Goal: Information Seeking & Learning: Learn about a topic

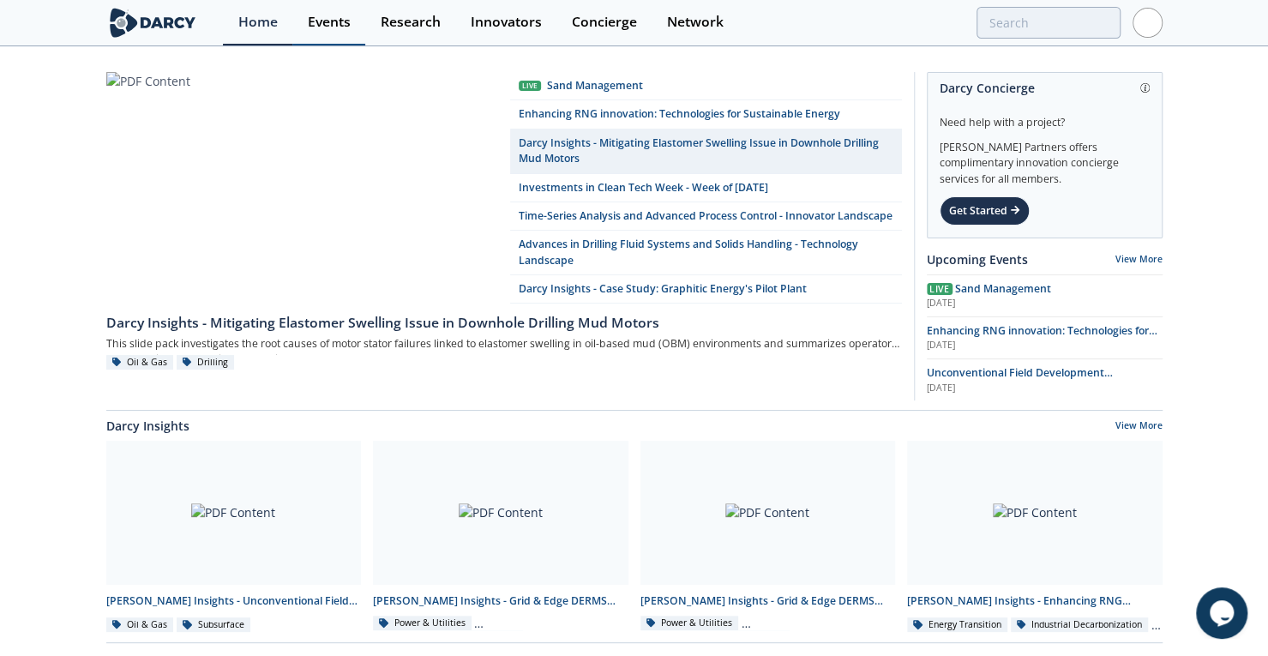
click at [334, 27] on div "Events" at bounding box center [329, 22] width 43 height 14
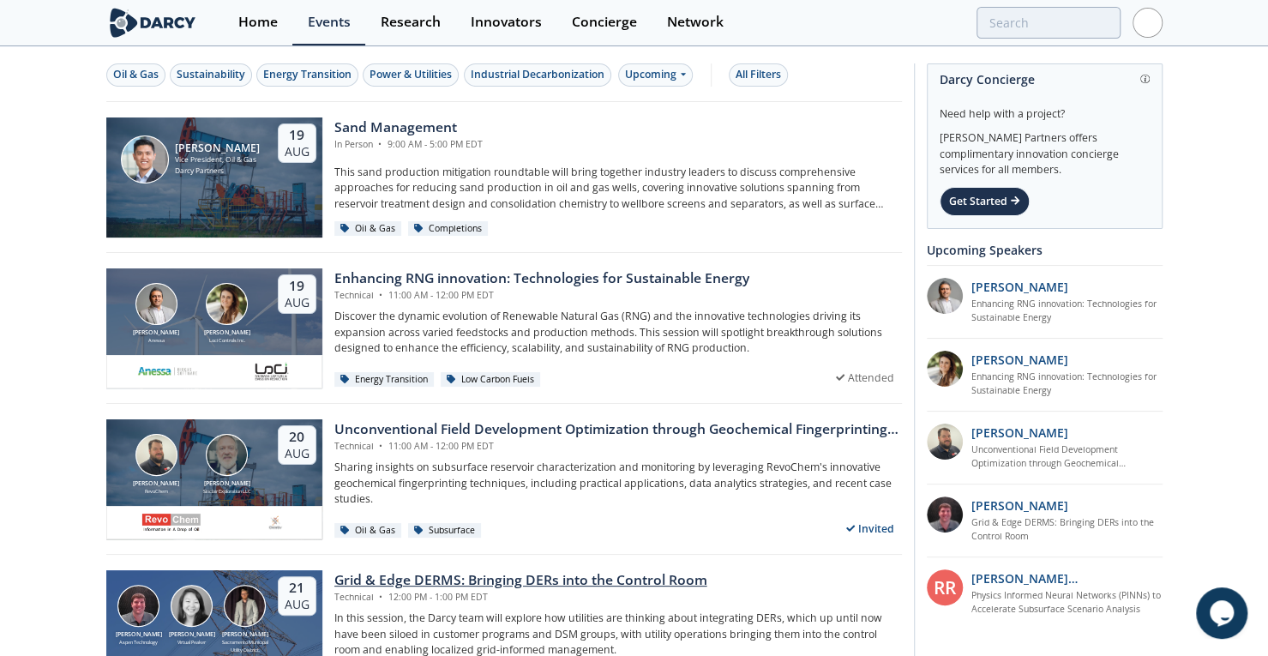
click at [408, 574] on div "Grid & Edge DERMS: Bringing DERs into the Control Room" at bounding box center [520, 580] width 373 height 21
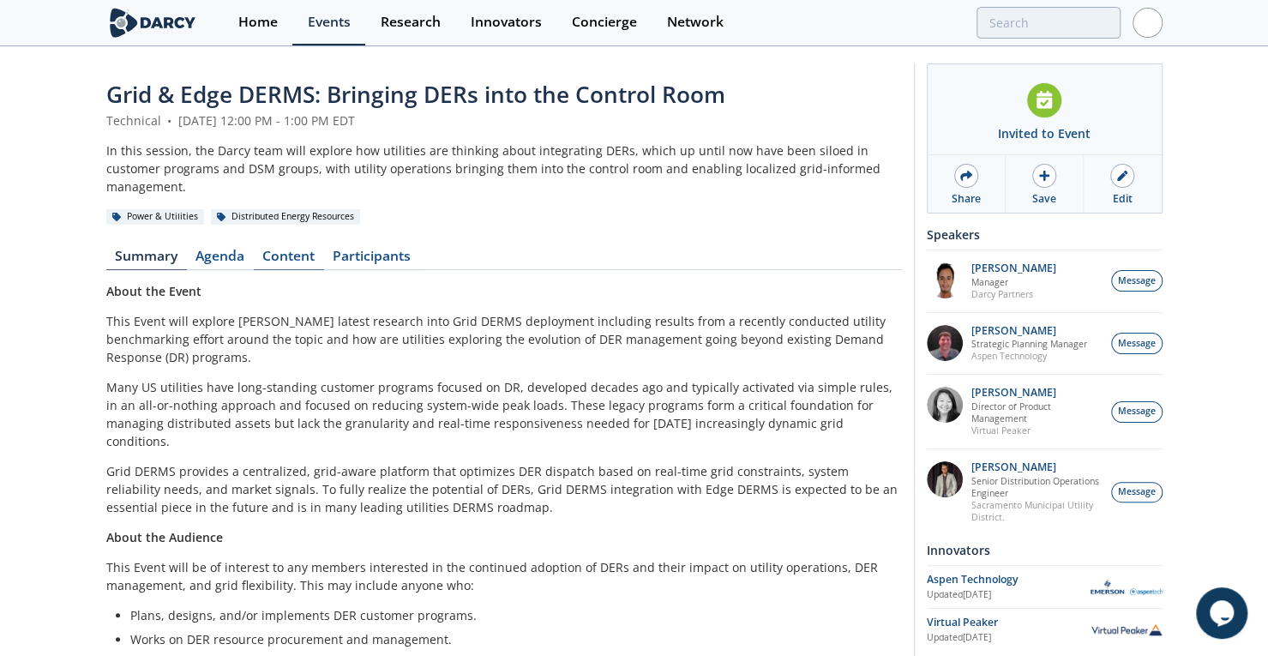
click at [292, 250] on link "Content" at bounding box center [289, 260] width 70 height 21
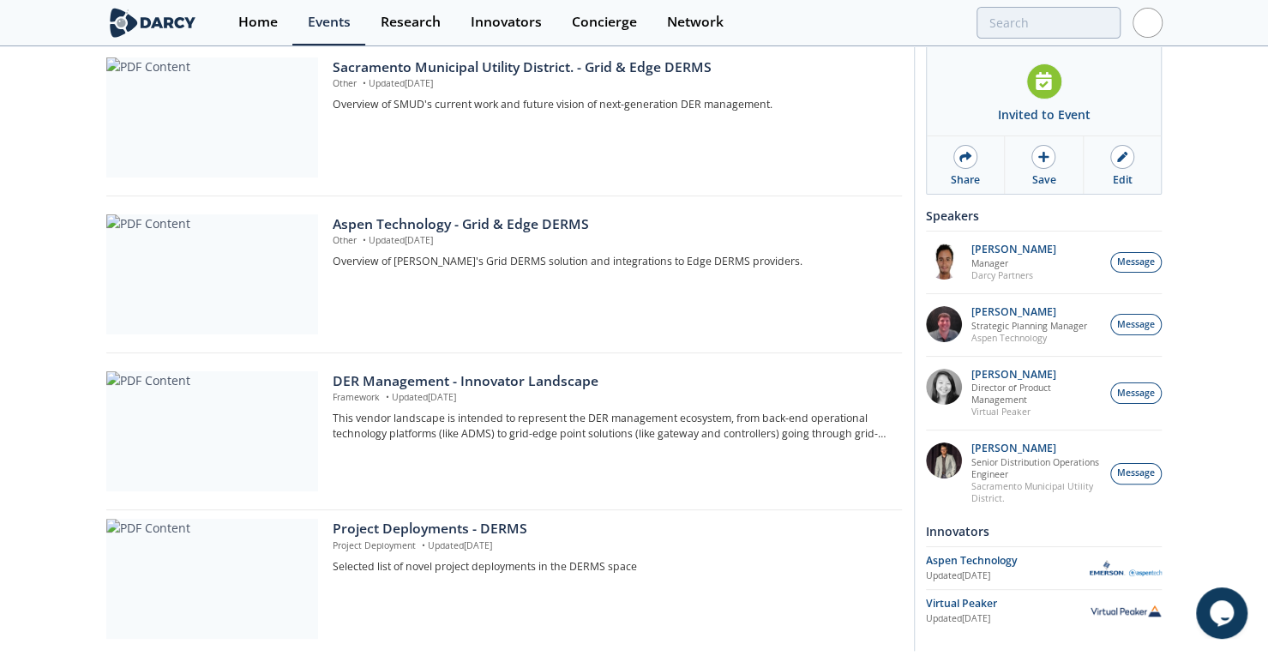
scroll to position [743, 0]
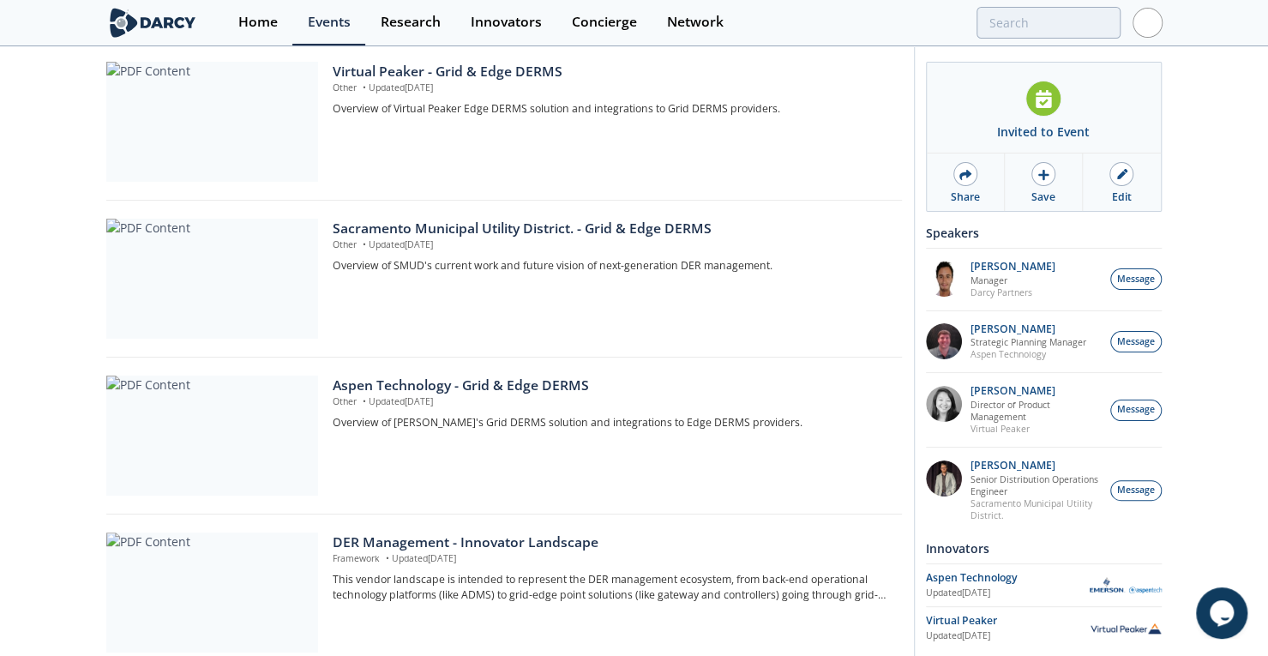
drag, startPoint x: 55, startPoint y: 338, endPoint x: 53, endPoint y: 219, distance: 119.2
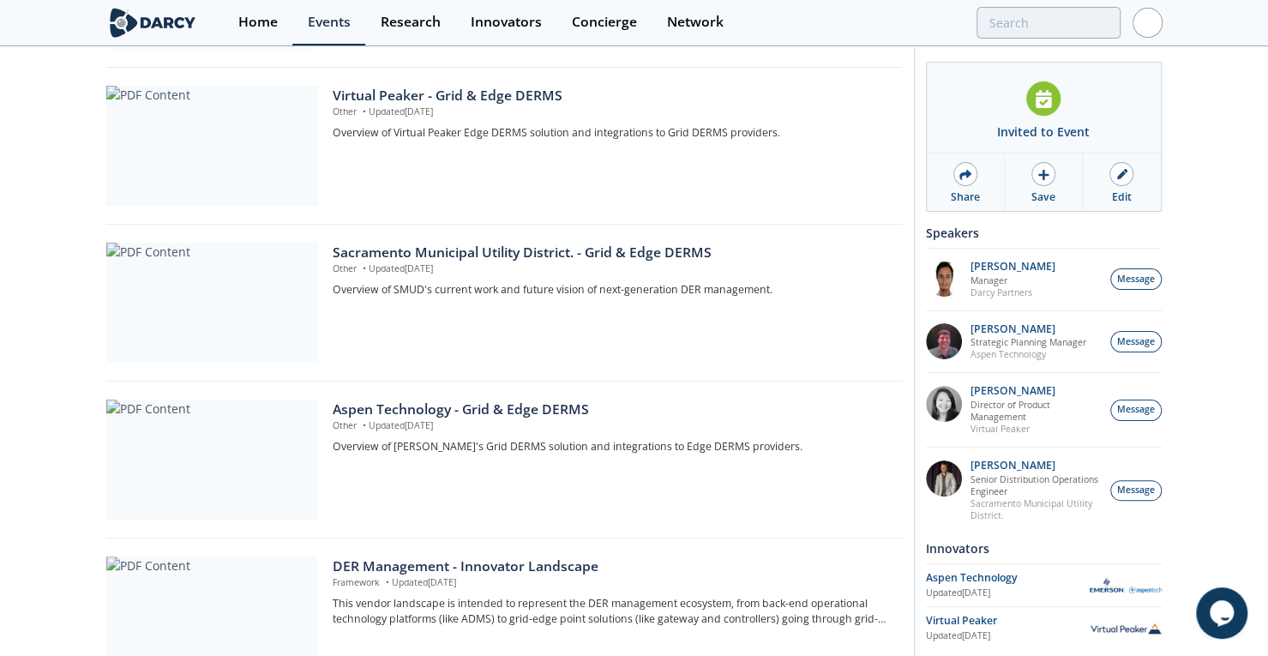
scroll to position [518, 0]
drag, startPoint x: 36, startPoint y: 356, endPoint x: 1276, endPoint y: 298, distance: 1241.1
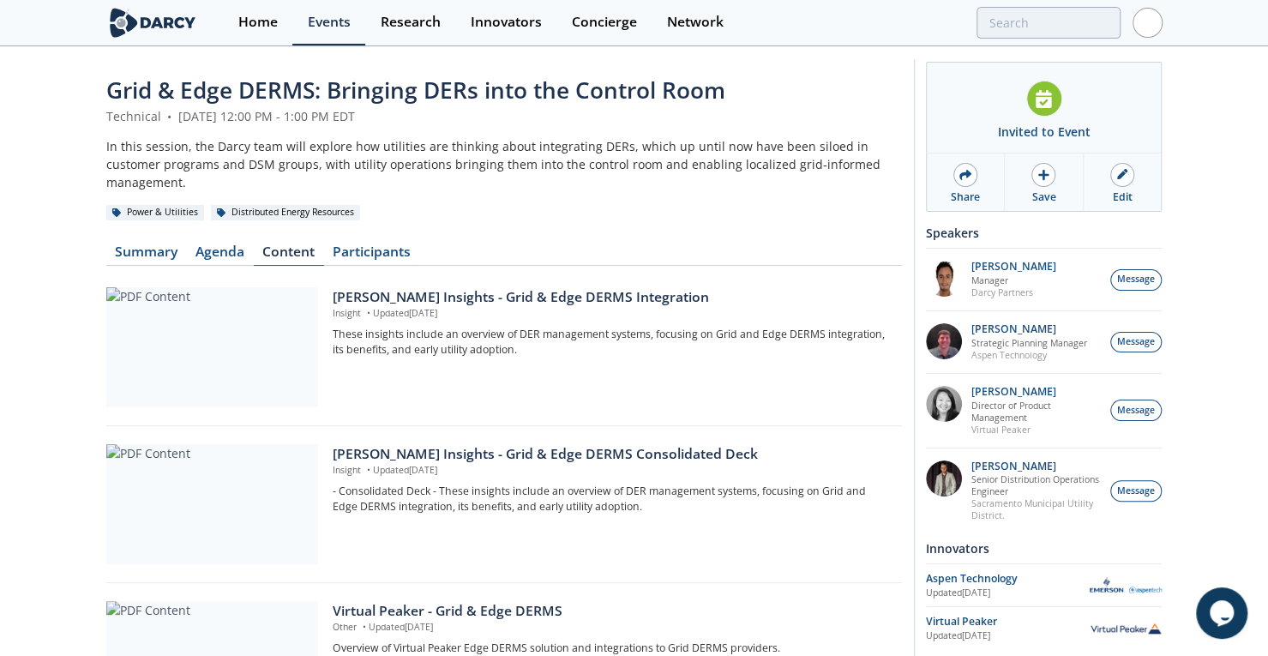
scroll to position [0, 0]
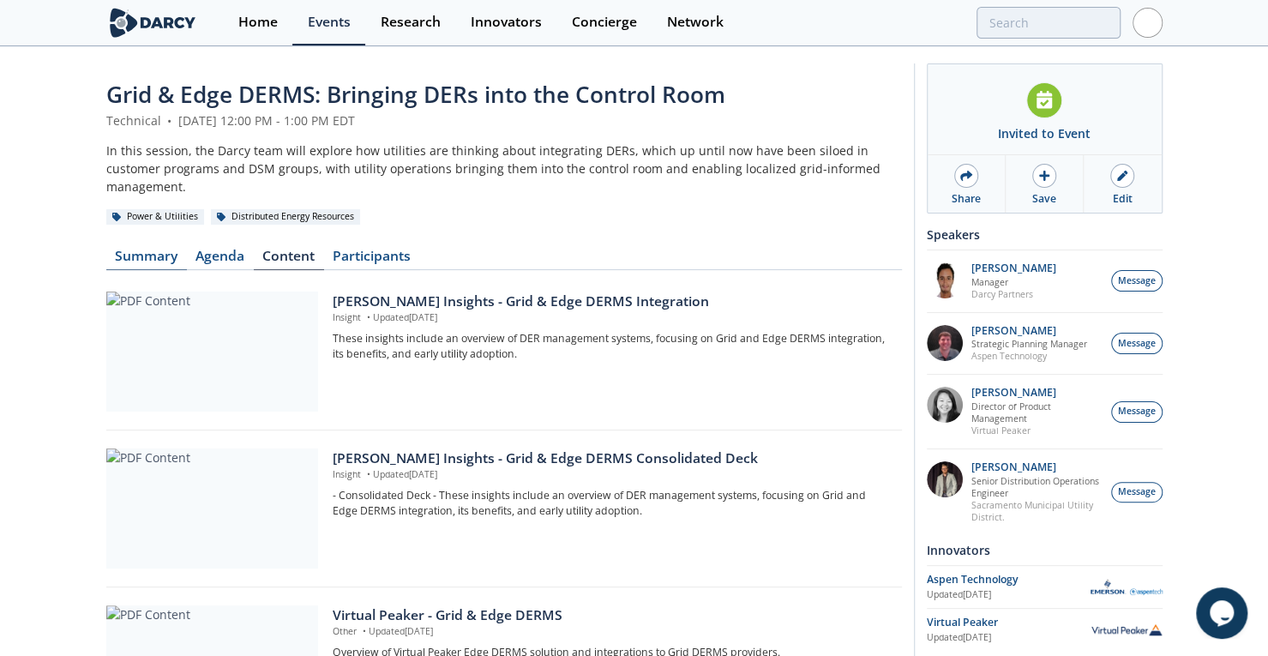
click at [141, 250] on link "Summary" at bounding box center [146, 260] width 81 height 21
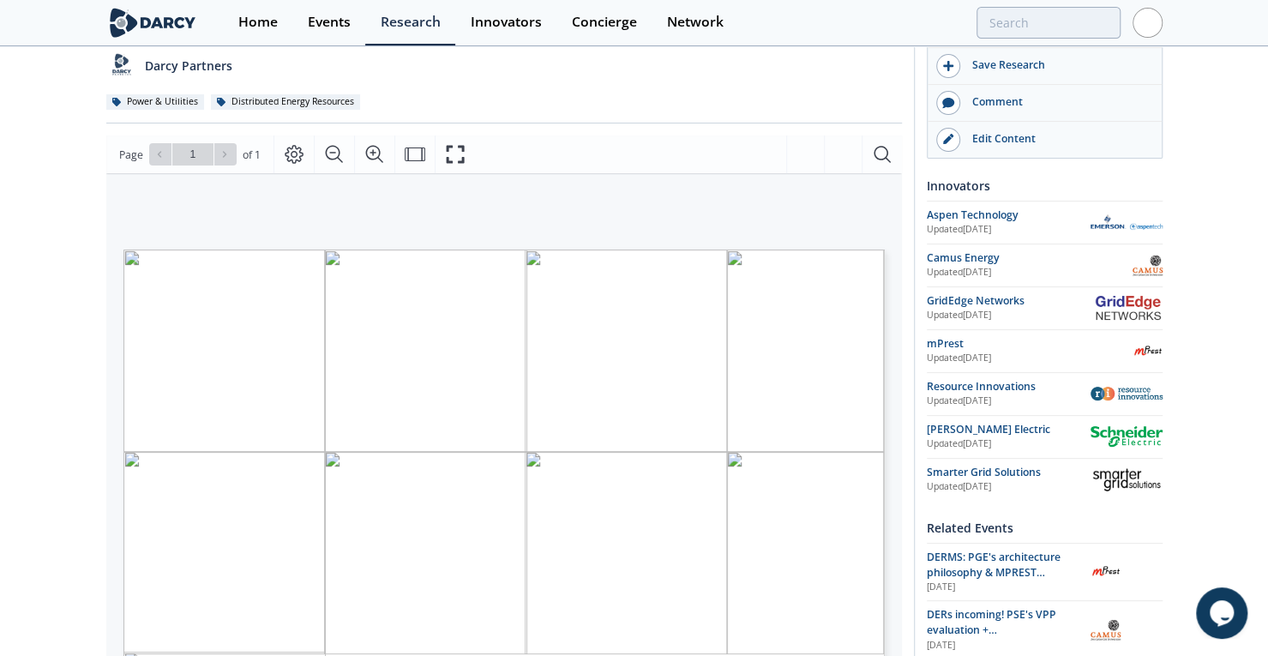
scroll to position [165, 0]
